Goal: Transaction & Acquisition: Download file/media

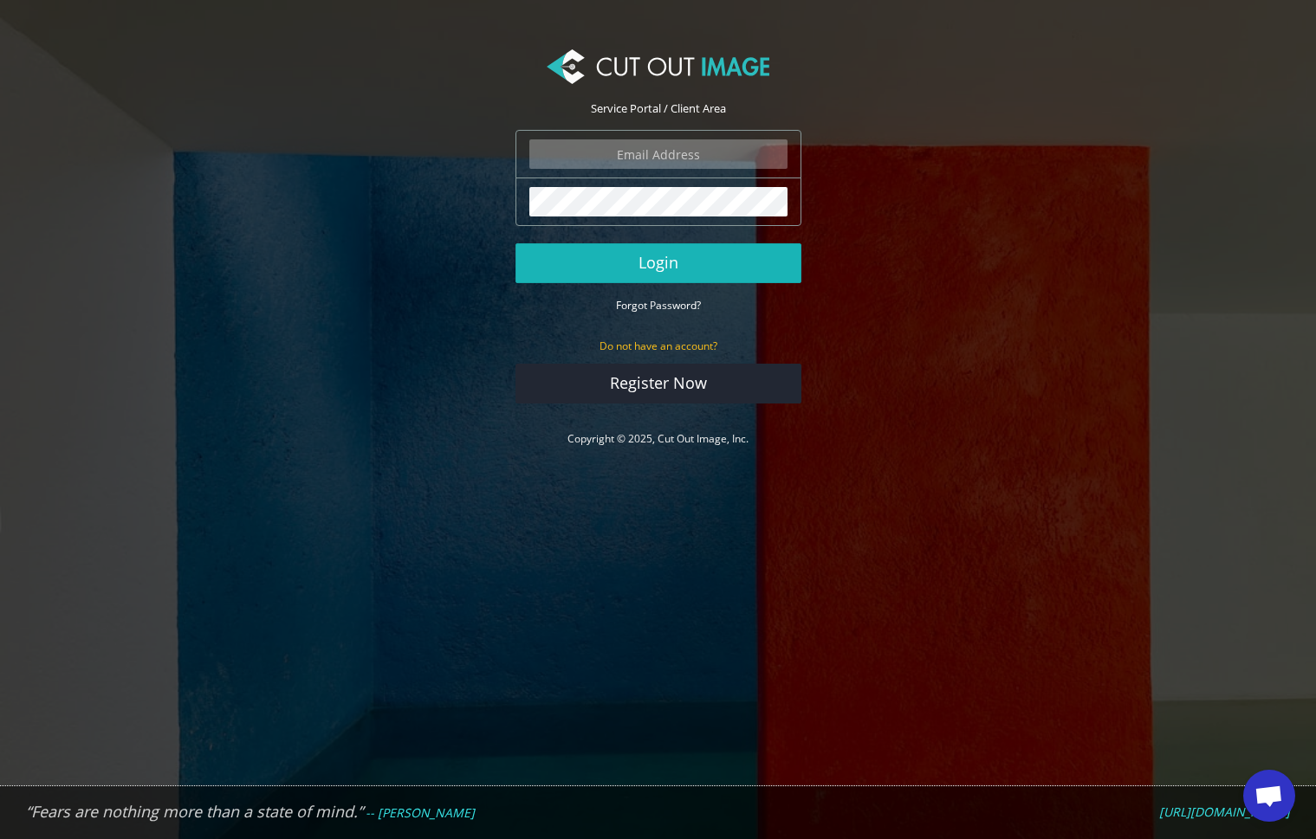
click at [677, 269] on button "Login" at bounding box center [658, 263] width 286 height 40
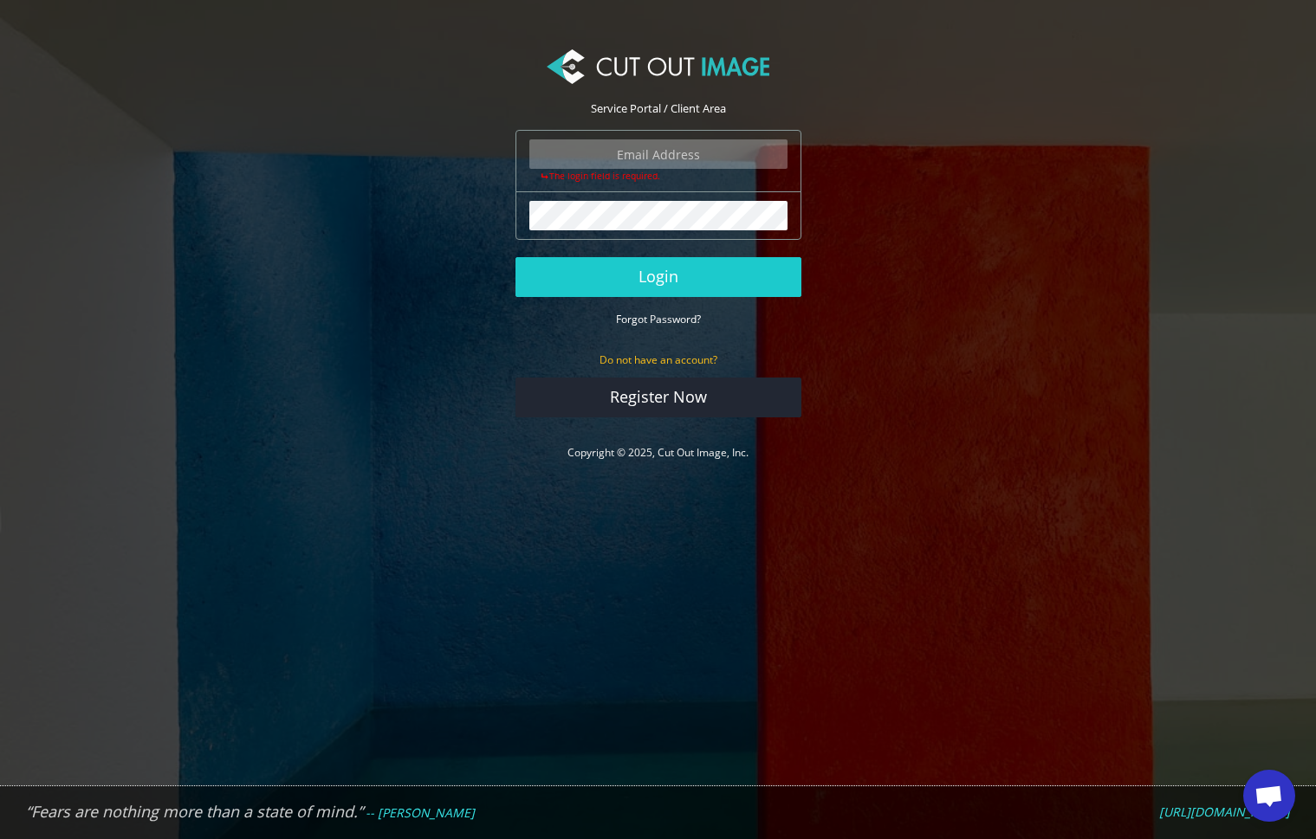
type input "pressjcb@gmail.com"
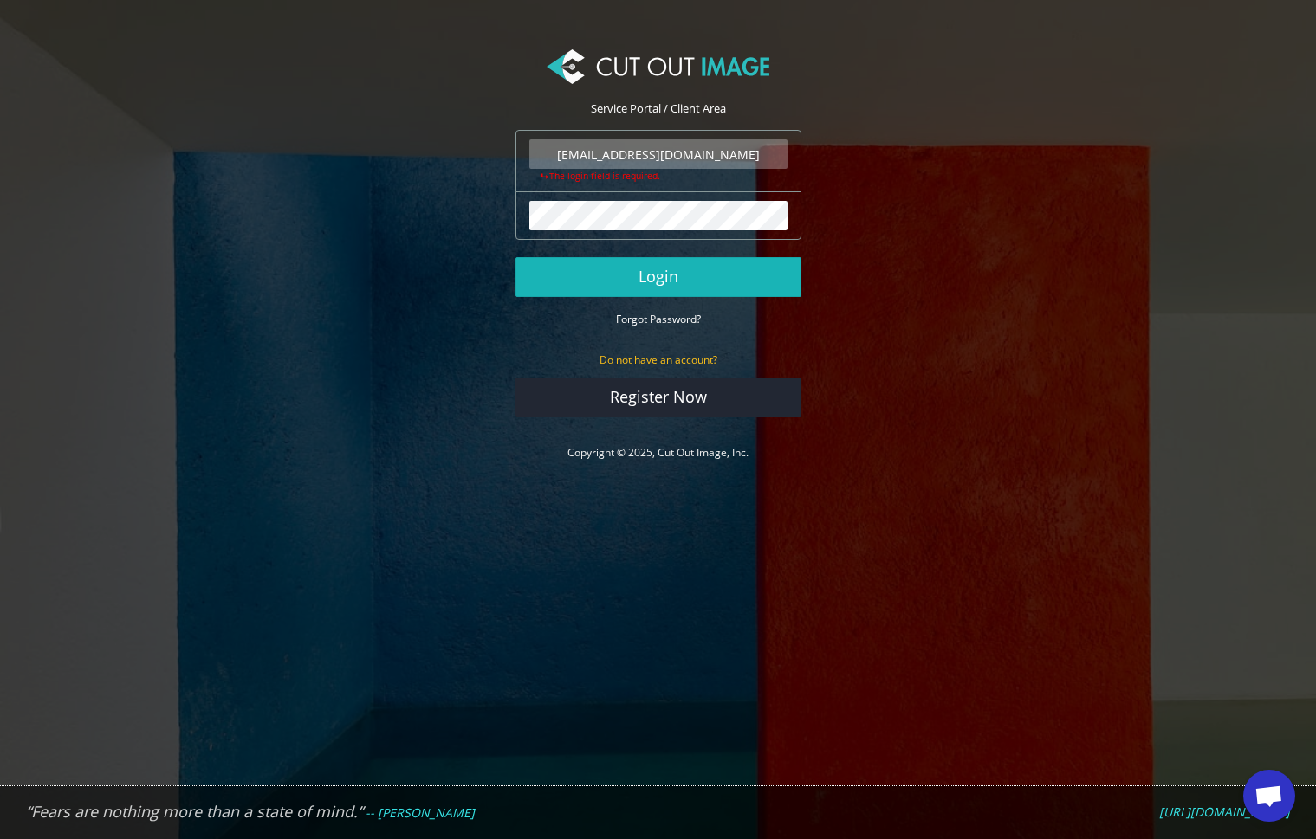
click at [659, 277] on button "Login" at bounding box center [658, 277] width 286 height 40
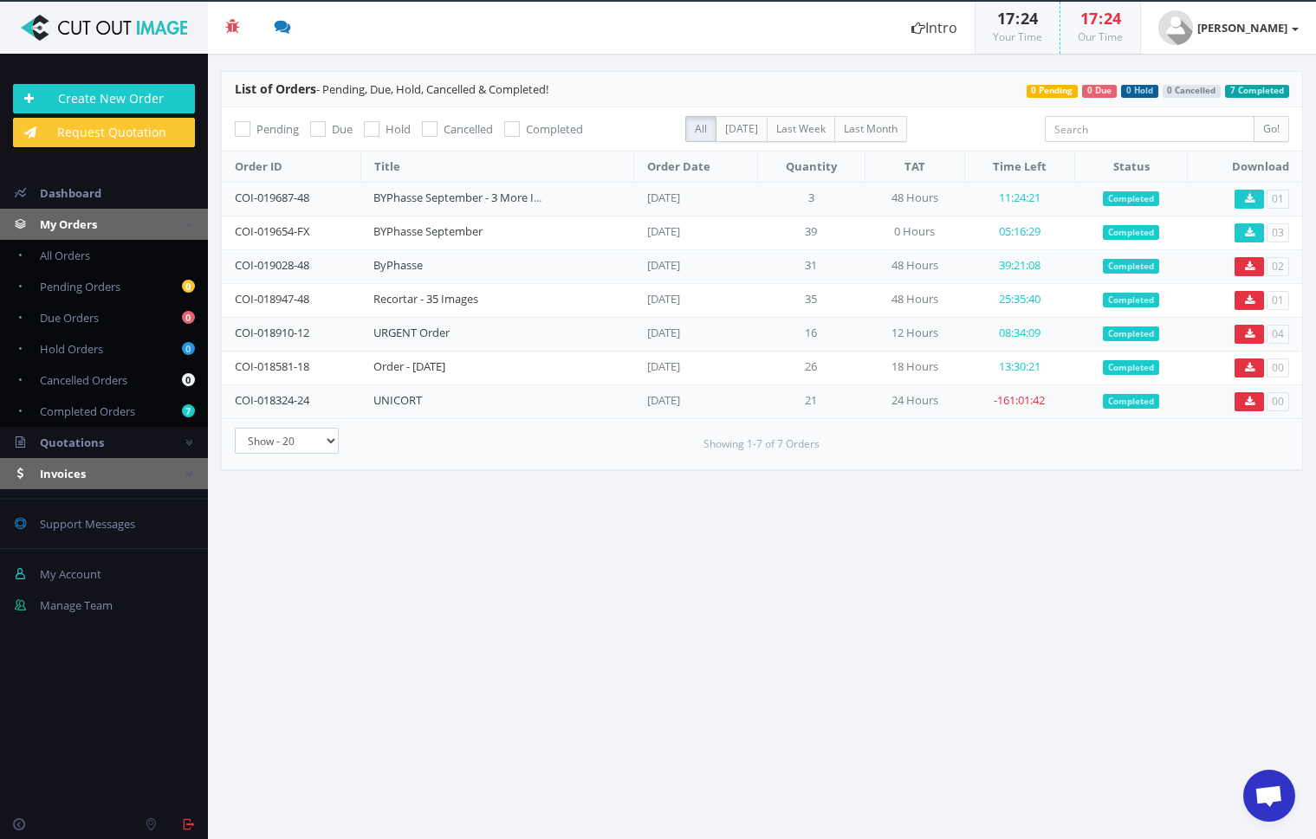
click at [87, 471] on link "Invoices" at bounding box center [104, 473] width 208 height 31
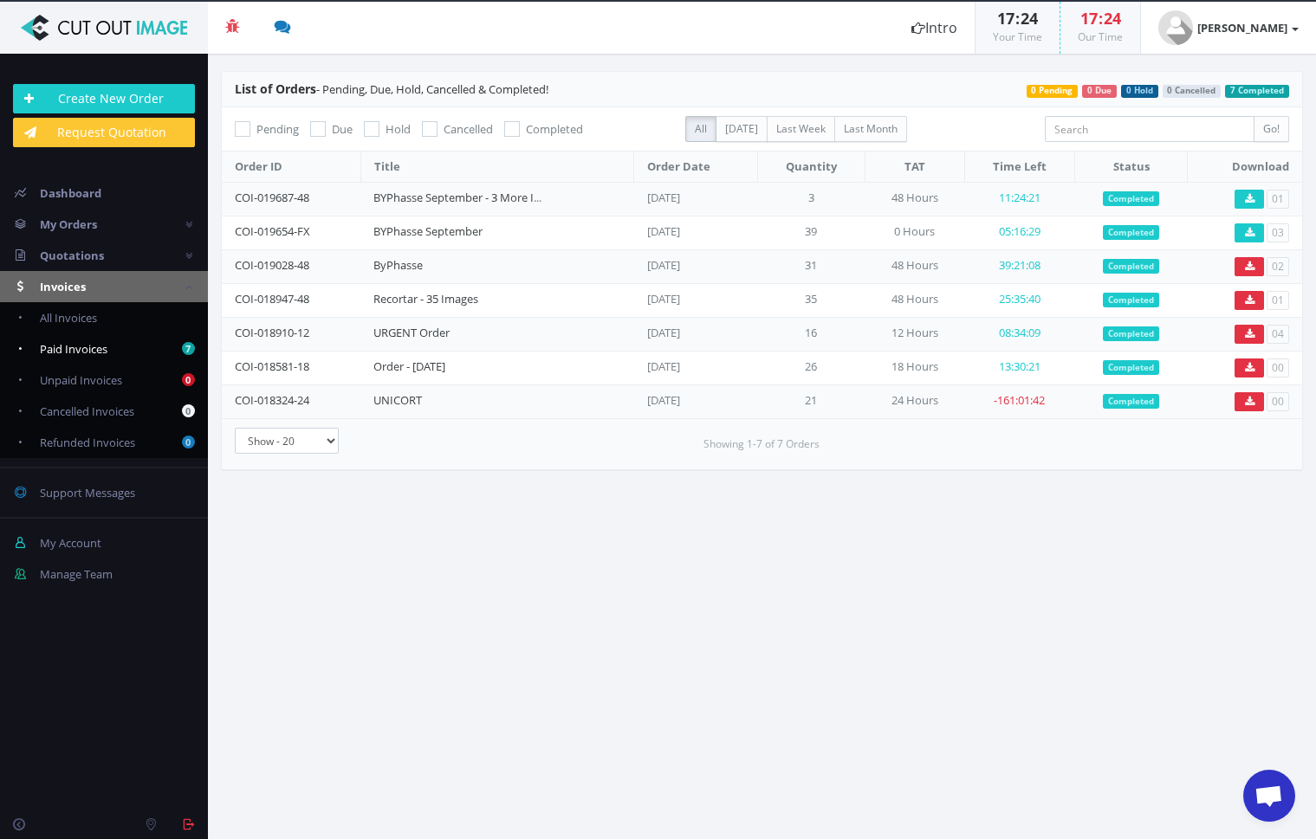
click at [93, 349] on span "Paid Invoices" at bounding box center [74, 349] width 68 height 16
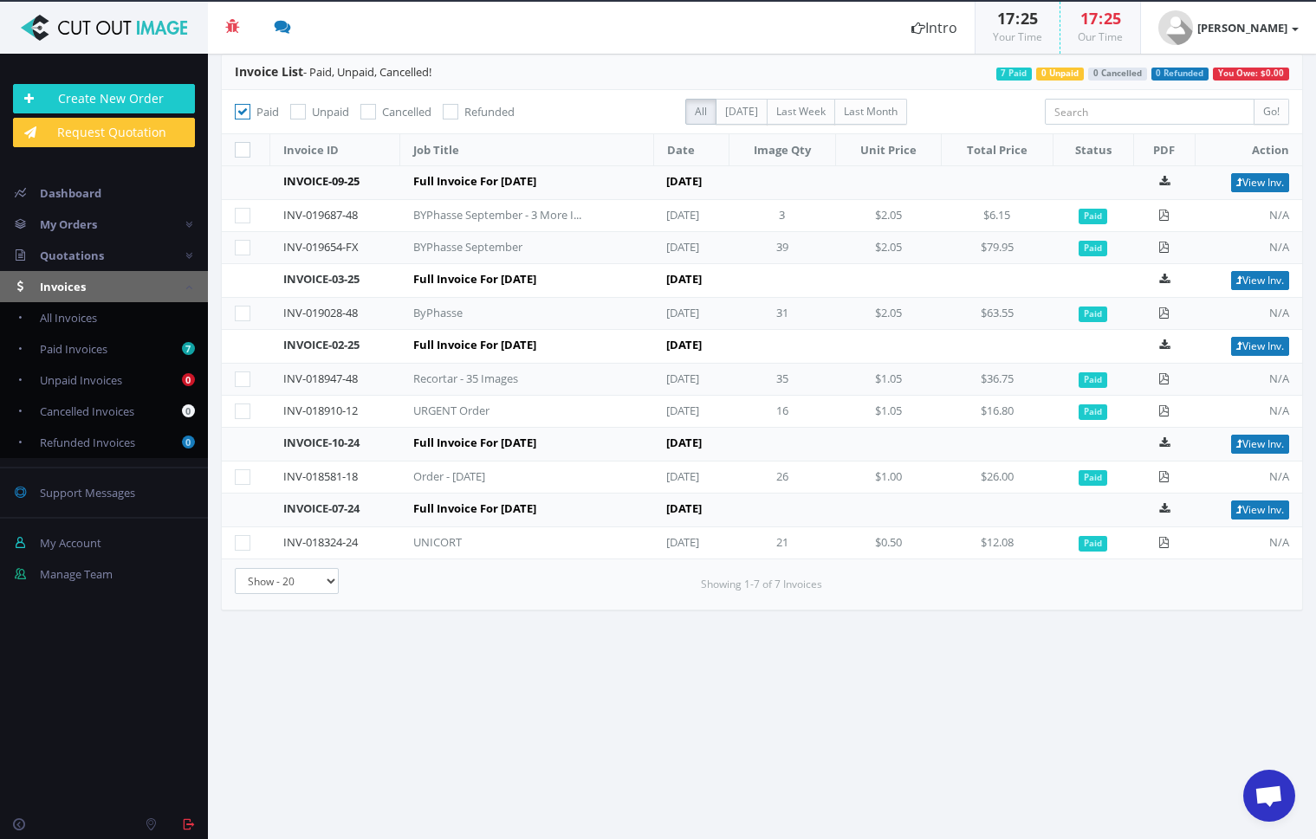
click at [307, 185] on link "INVOICE-09-25" at bounding box center [321, 181] width 76 height 16
drag, startPoint x: 396, startPoint y: 213, endPoint x: 416, endPoint y: 216, distance: 20.1
click at [397, 213] on tr "INV-019687-48 BYPhasse September - 3 More Images Sep 19, 2025 3 $2.05 $6.15 Pai…" at bounding box center [762, 216] width 1080 height 32
click at [426, 215] on div "BYPhasse September - 3 More Images" at bounding box center [499, 215] width 173 height 16
click at [427, 184] on td "Full Invoice For September 2025" at bounding box center [527, 183] width 254 height 34
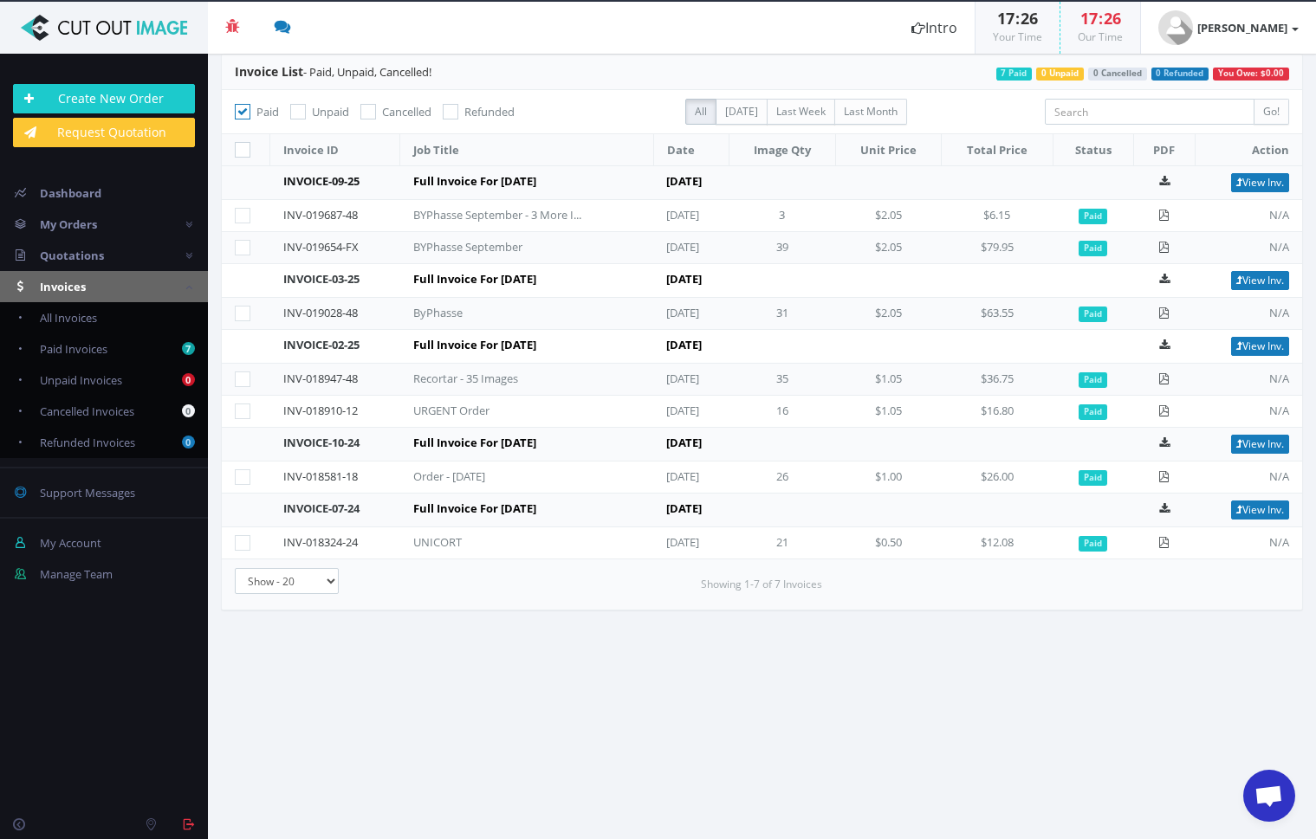
click at [340, 180] on link "INVOICE-09-25" at bounding box center [321, 181] width 76 height 16
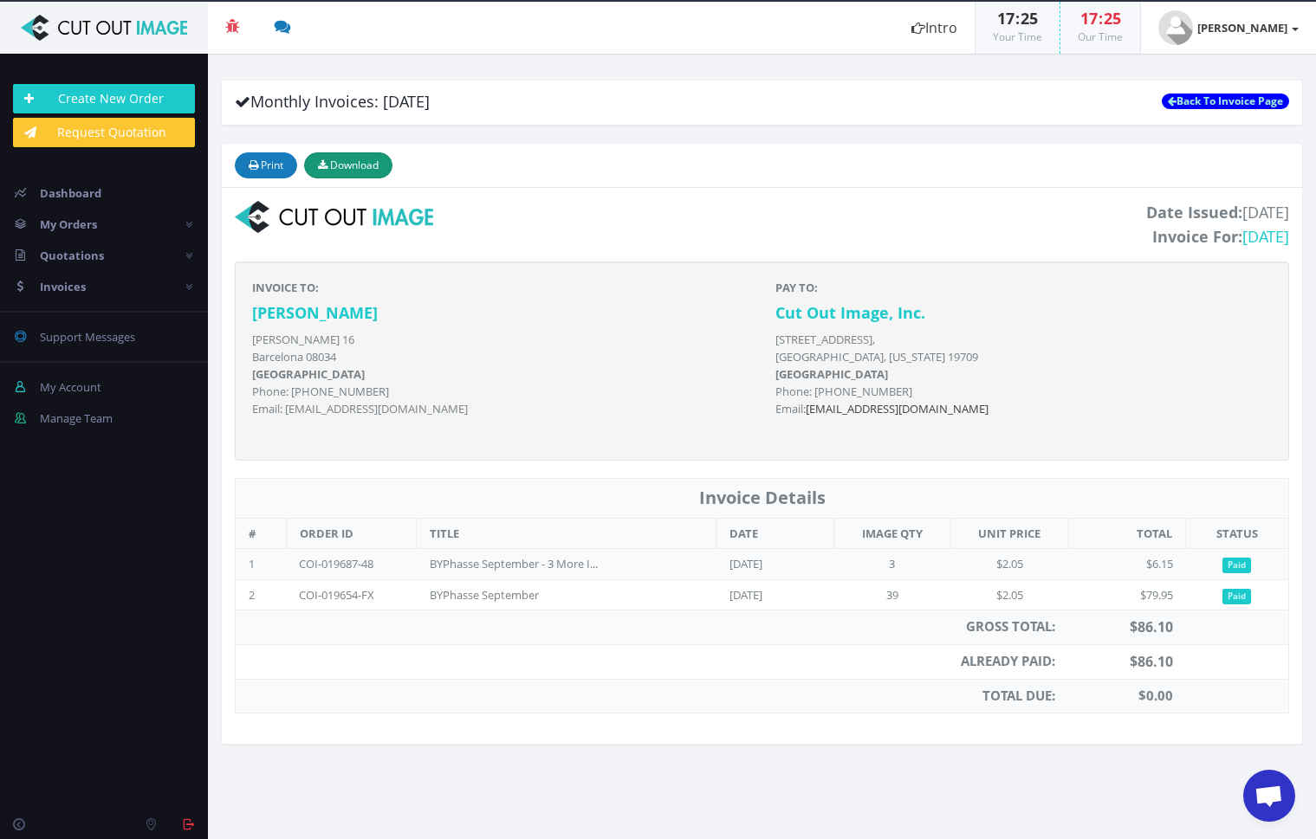
click at [348, 161] on span "Download" at bounding box center [354, 165] width 49 height 15
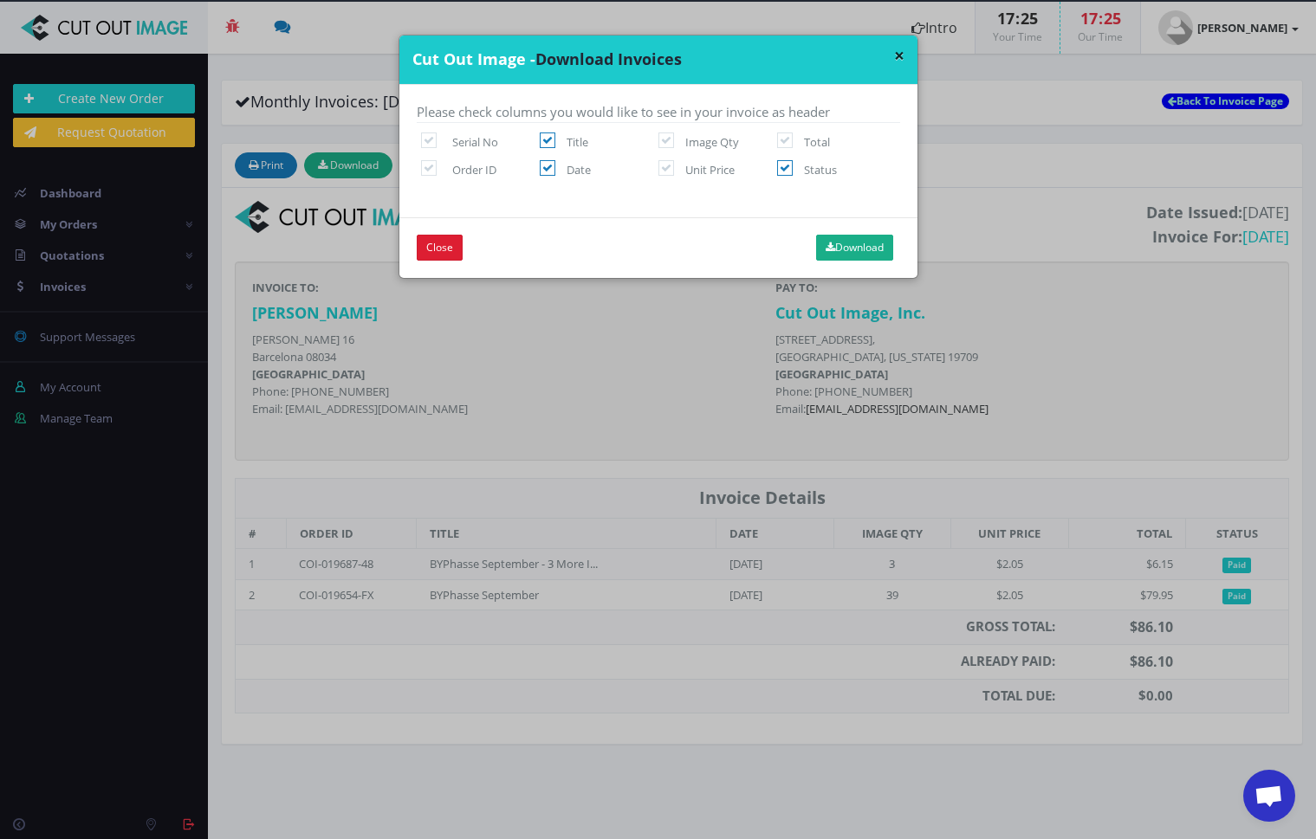
click at [443, 252] on button "Close" at bounding box center [440, 248] width 46 height 26
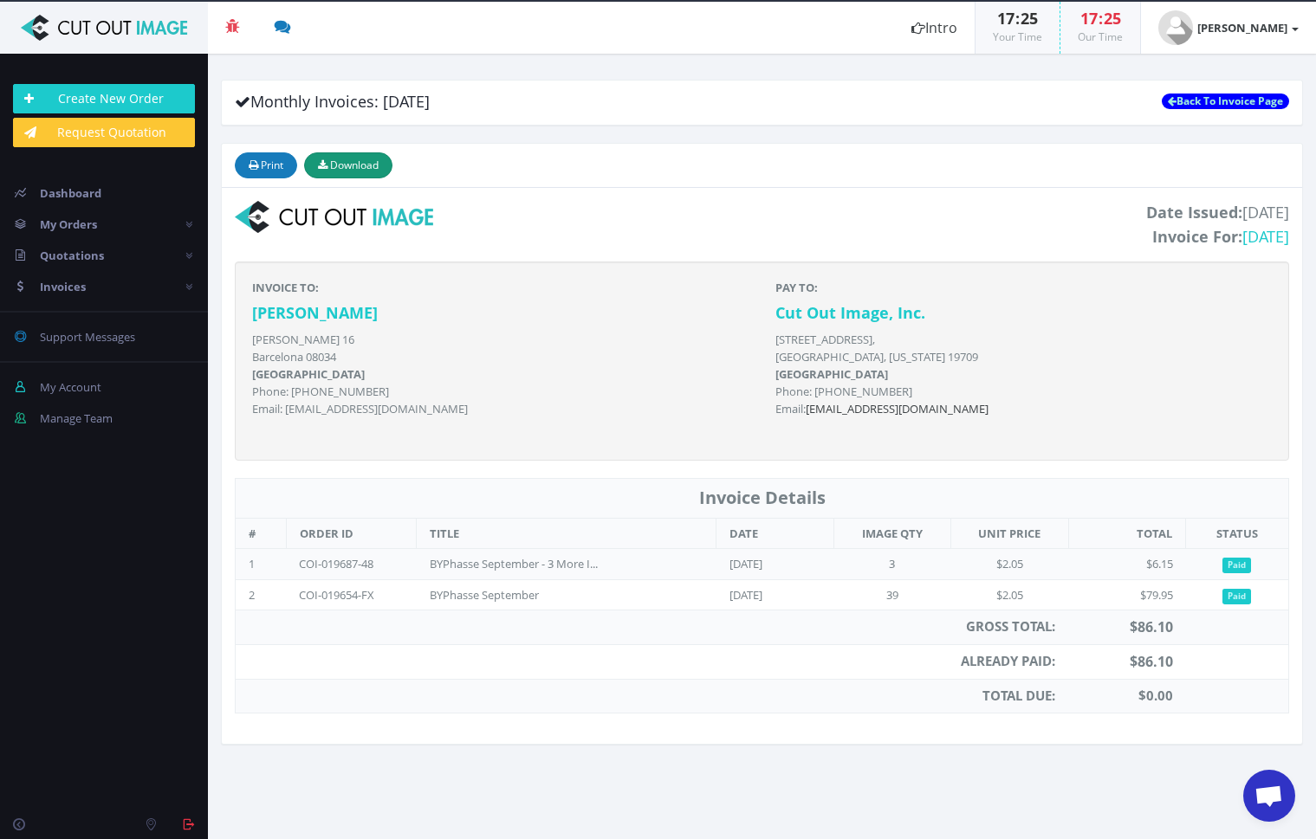
click at [342, 167] on span "Download" at bounding box center [354, 165] width 49 height 15
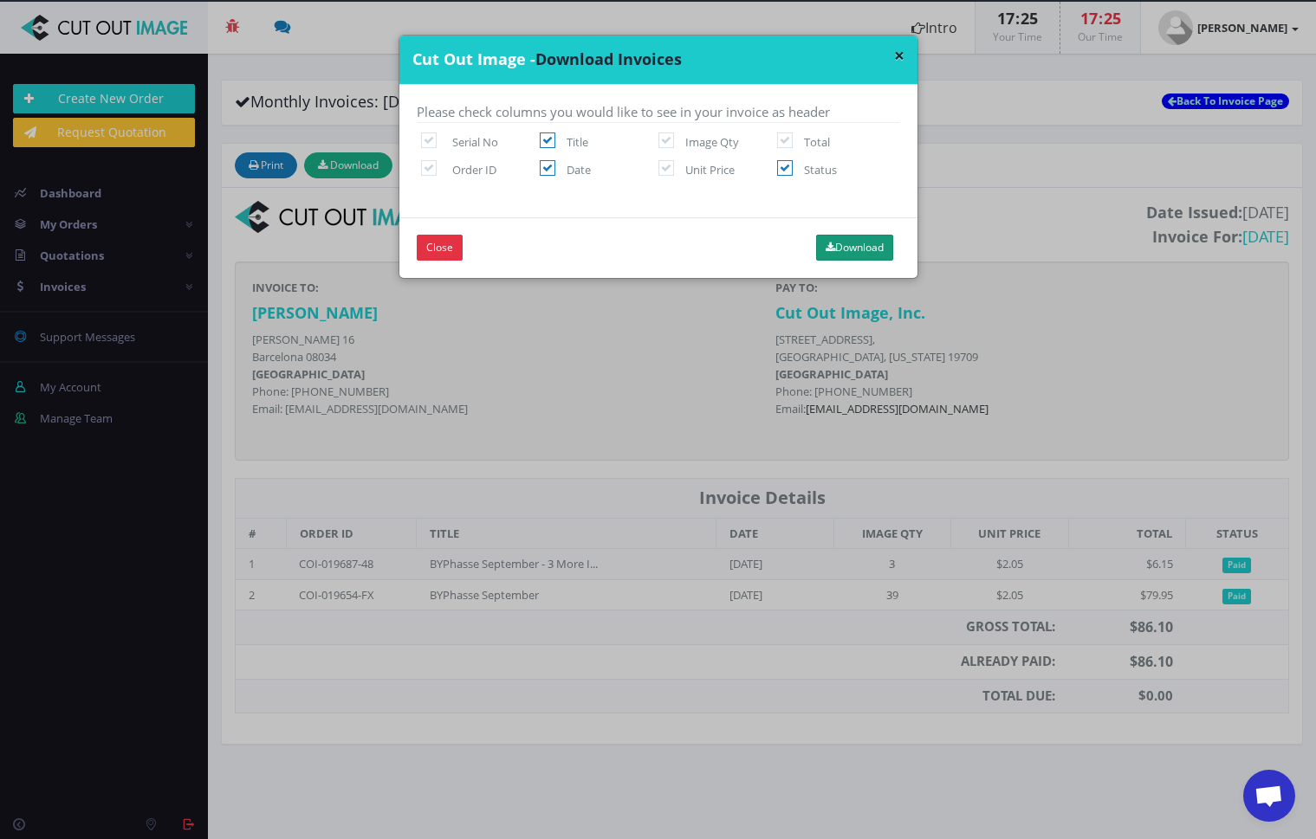
click at [859, 241] on button "Download" at bounding box center [854, 248] width 77 height 26
click at [896, 54] on button "×" at bounding box center [899, 56] width 10 height 18
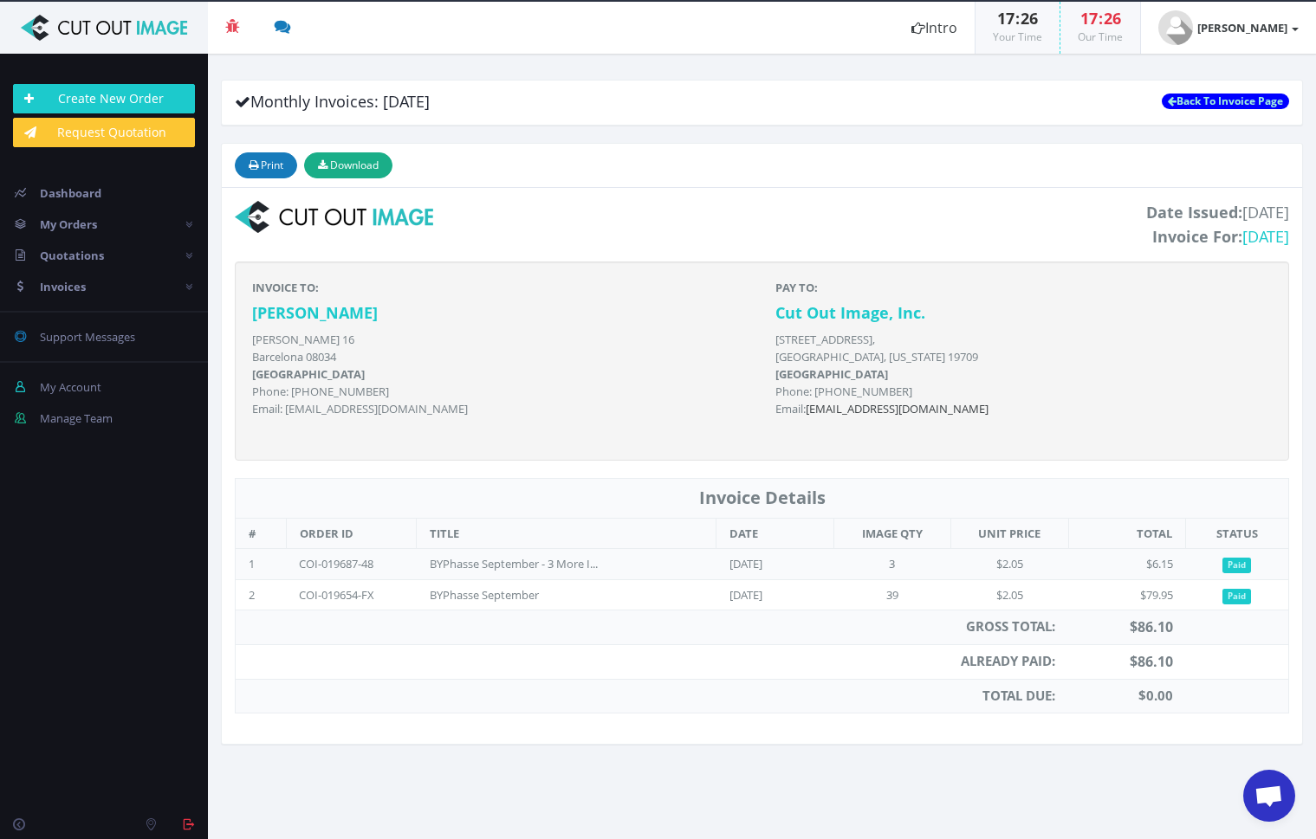
click at [1232, 564] on span "Paid" at bounding box center [1236, 566] width 29 height 16
click at [977, 580] on td "$2.05" at bounding box center [1009, 595] width 117 height 31
click at [348, 559] on td "COI-019687-48" at bounding box center [351, 564] width 130 height 31
